Goal: Task Accomplishment & Management: Use online tool/utility

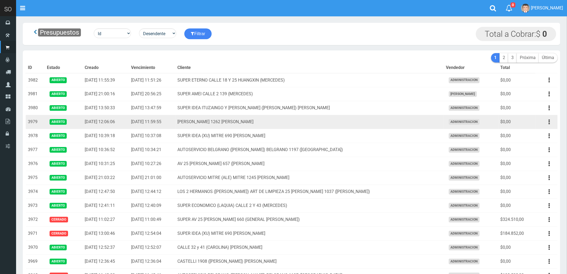
click at [390, 126] on td "[PERSON_NAME] 1262 [PERSON_NAME]" at bounding box center [310, 122] width 269 height 14
click at [549, 123] on button "button" at bounding box center [550, 121] width 12 height 9
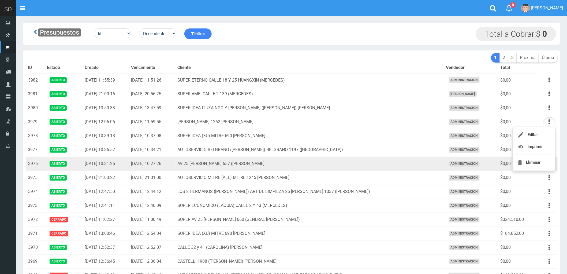
click at [346, 162] on td "AV 25 DE MAYO 657 (MAXI) ESCOBAR" at bounding box center [310, 164] width 269 height 14
click at [550, 164] on icon "button" at bounding box center [549, 163] width 1 height 9
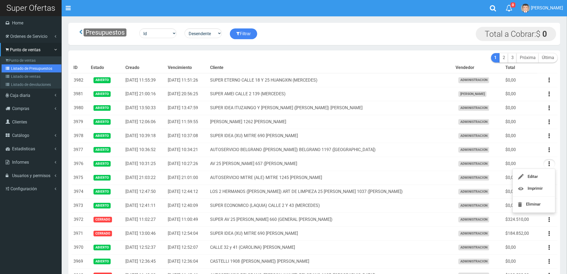
click at [23, 68] on link "Listado de Presupuestos" at bounding box center [32, 68] width 60 height 8
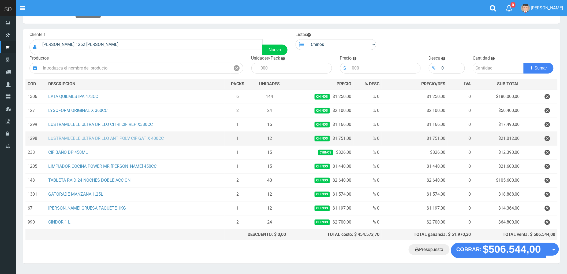
scroll to position [30, 0]
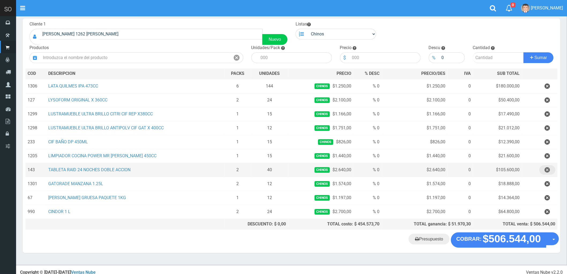
click at [548, 168] on icon "button" at bounding box center [547, 169] width 5 height 9
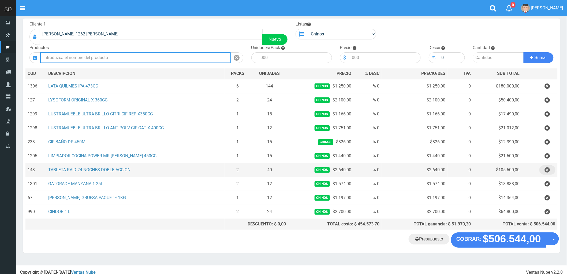
scroll to position [22, 0]
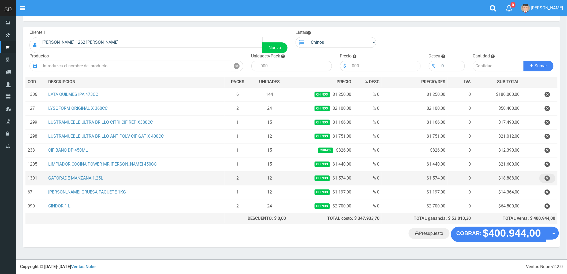
click at [546, 176] on icon "button" at bounding box center [547, 178] width 5 height 9
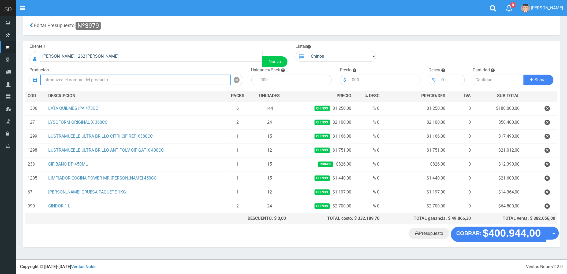
scroll to position [8, 0]
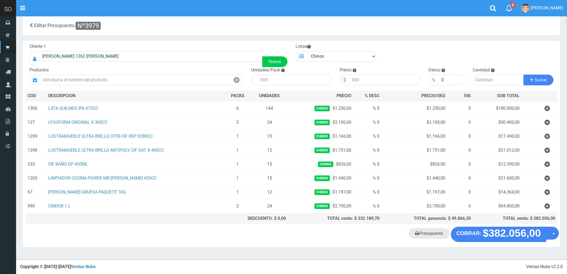
click at [431, 232] on link "Presupuesto" at bounding box center [429, 233] width 41 height 11
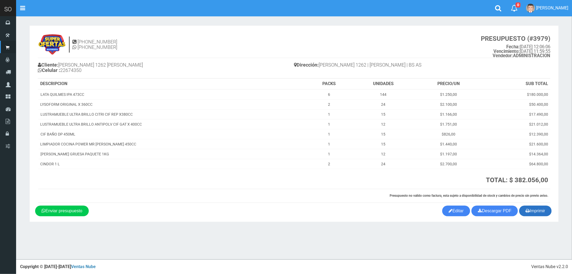
click at [540, 211] on button "Imprimir" at bounding box center [535, 210] width 32 height 11
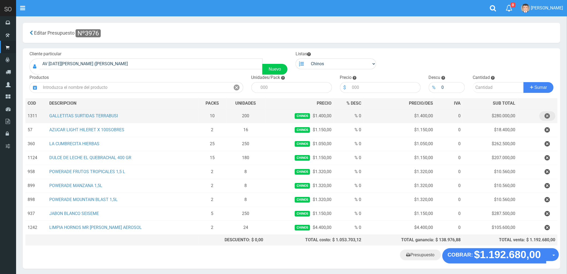
click at [547, 119] on icon "button" at bounding box center [547, 115] width 5 height 9
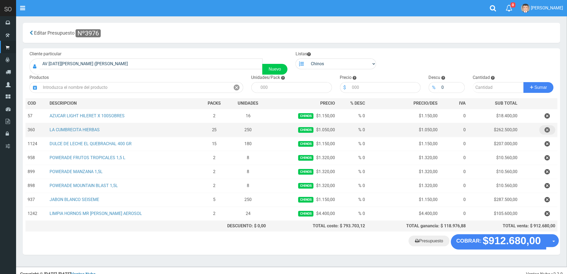
click at [548, 130] on icon "button" at bounding box center [547, 129] width 5 height 9
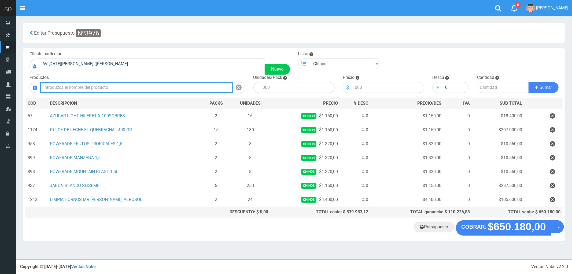
click at [110, 89] on input "text" at bounding box center [136, 87] width 193 height 11
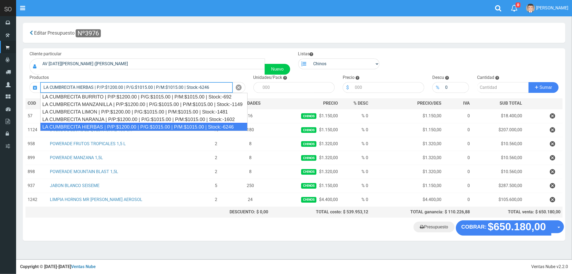
type input "LA CUMBRECITA HIERBAS | P/P:$1200.00 | P/G:$1015.00 | P/M:$1015.00 | Stock:-6246"
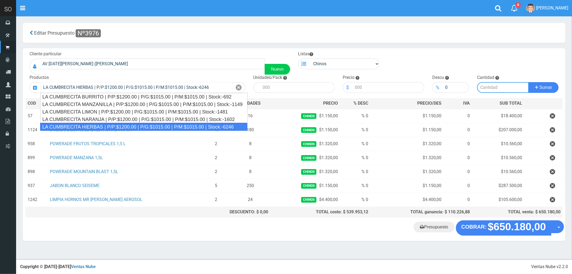
type input "10"
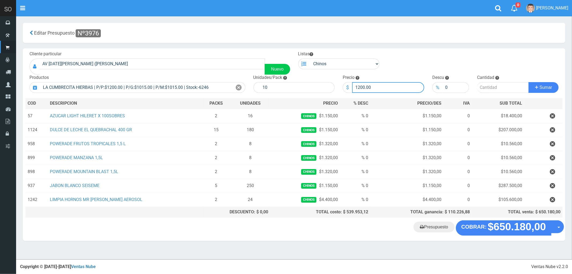
drag, startPoint x: 343, startPoint y: 93, endPoint x: 339, endPoint y: 93, distance: 4.1
click at [339, 93] on div "Cliente particular AV 25 DE MAYO 657 (MAXI) ESCOBAR Nuevo Listas Chinos . . Pro…" at bounding box center [294, 134] width 543 height 172
type input "1050"
click at [498, 88] on input "number" at bounding box center [503, 87] width 52 height 11
type input "18"
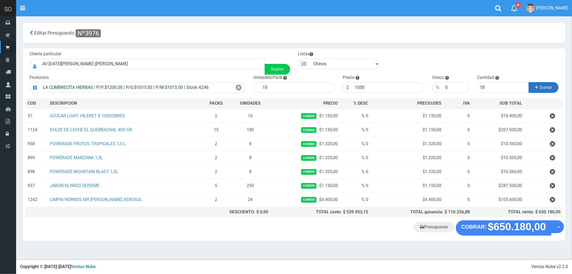
click at [544, 85] on span "Sumar" at bounding box center [546, 87] width 13 height 5
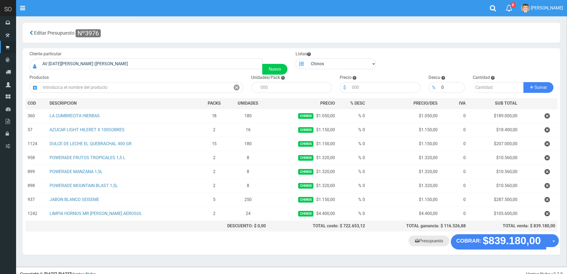
click at [431, 243] on link "Presupuesto" at bounding box center [429, 240] width 41 height 11
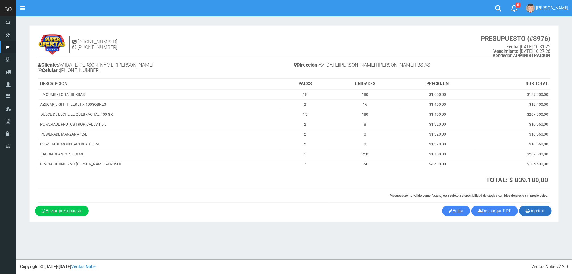
click at [534, 213] on button "Imprimir" at bounding box center [535, 210] width 32 height 11
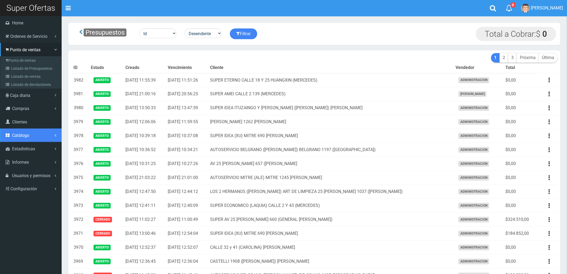
click at [13, 135] on span "Catálogo" at bounding box center [20, 135] width 17 height 5
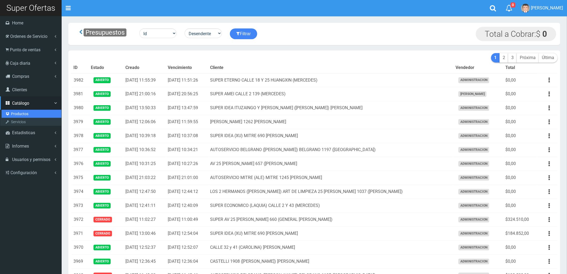
click at [16, 112] on link "Productos" at bounding box center [32, 114] width 60 height 8
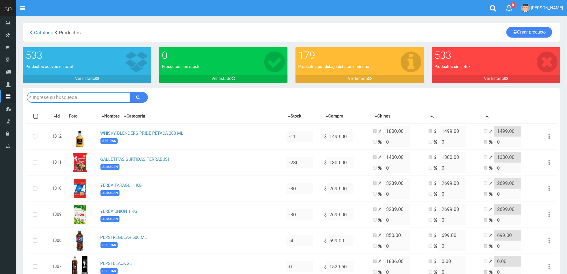
click at [59, 99] on input "text" at bounding box center [79, 97] width 104 height 11
type input "LATA QUILMES IPA 473CC"
click at [130, 92] on button "submit" at bounding box center [139, 97] width 18 height 11
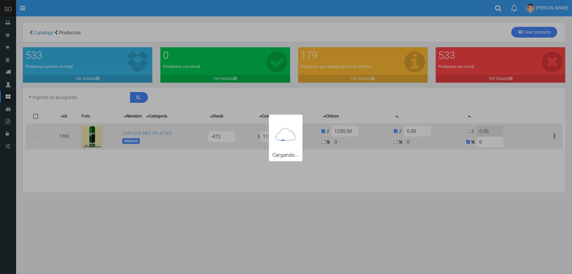
type input "[PERSON_NAME]+IPA+473CC"
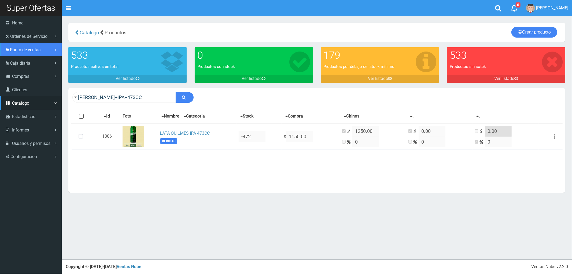
click at [19, 47] on span "Punto de ventas" at bounding box center [25, 49] width 31 height 5
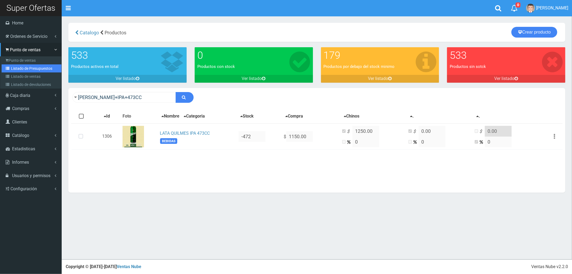
click at [27, 68] on link "Listado de Presupuestos" at bounding box center [32, 68] width 60 height 8
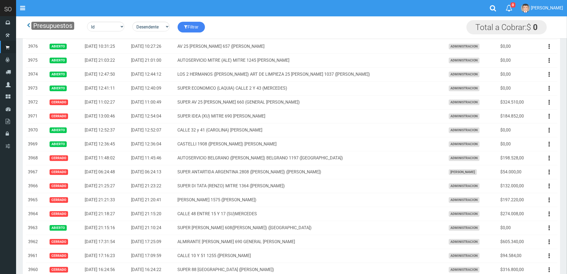
scroll to position [89, 0]
